Goal: Task Accomplishment & Management: Manage account settings

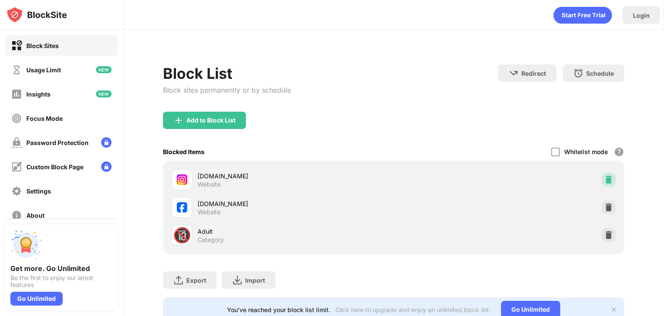
click at [607, 178] on div at bounding box center [609, 180] width 14 height 14
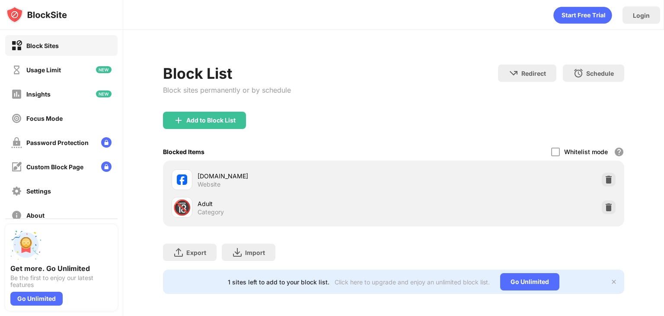
click at [607, 178] on div at bounding box center [609, 180] width 14 height 14
